Goal: Find specific page/section: Find specific page/section

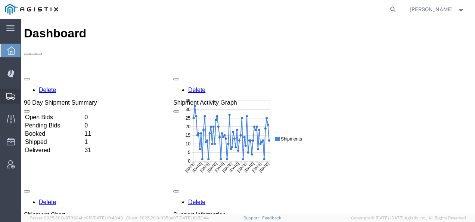
click at [12, 93] on svg-icon at bounding box center [10, 95] width 9 height 7
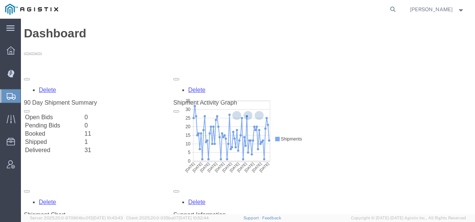
click at [12, 93] on svg-icon at bounding box center [11, 95] width 9 height 7
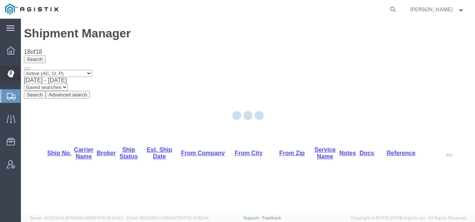
click at [12, 67] on div at bounding box center [10, 73] width 21 height 15
